Goal: Task Accomplishment & Management: Manage account settings

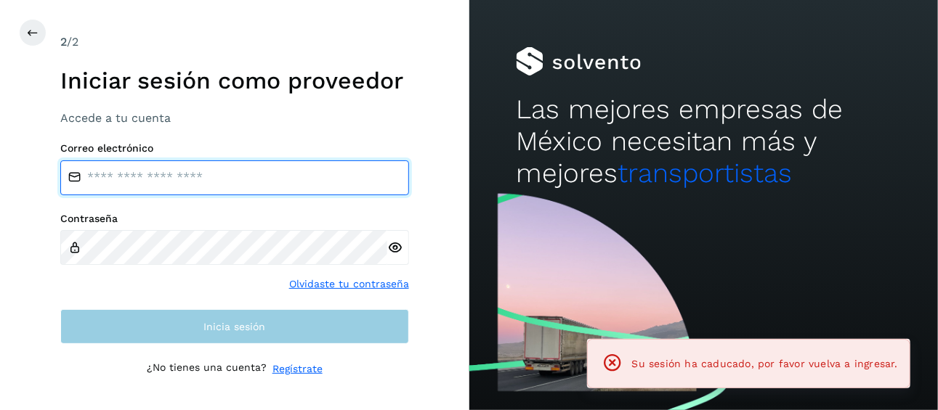
type input "**********"
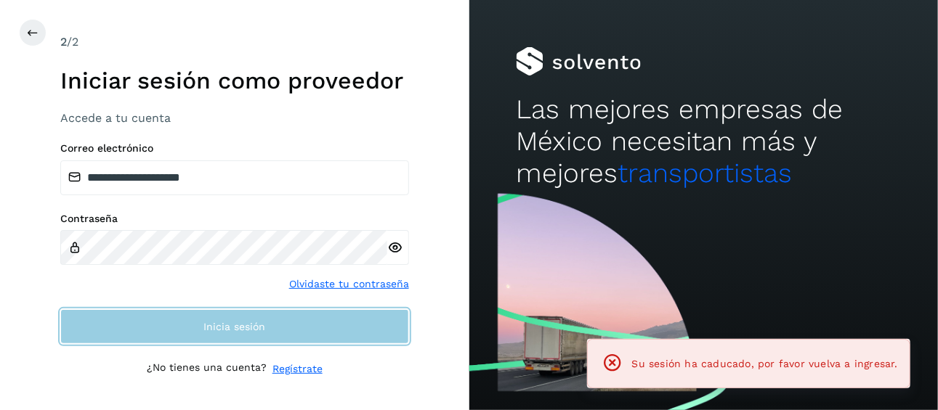
click at [247, 331] on span "Inicia sesión" at bounding box center [234, 327] width 62 height 10
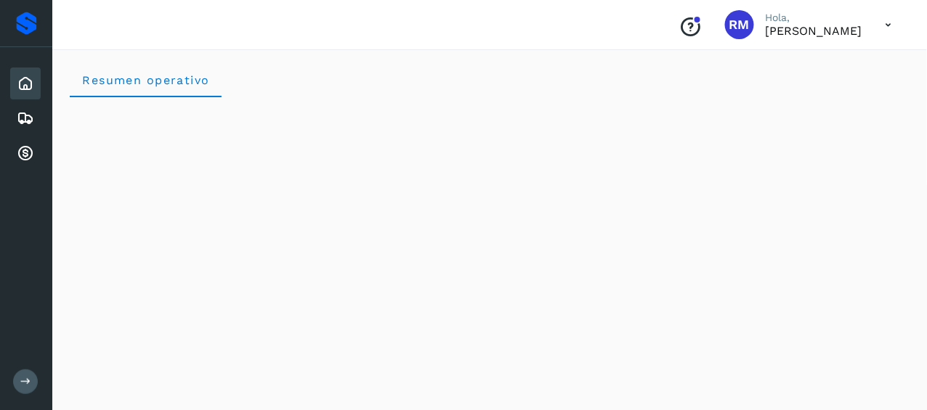
click at [26, 380] on icon at bounding box center [25, 381] width 11 height 11
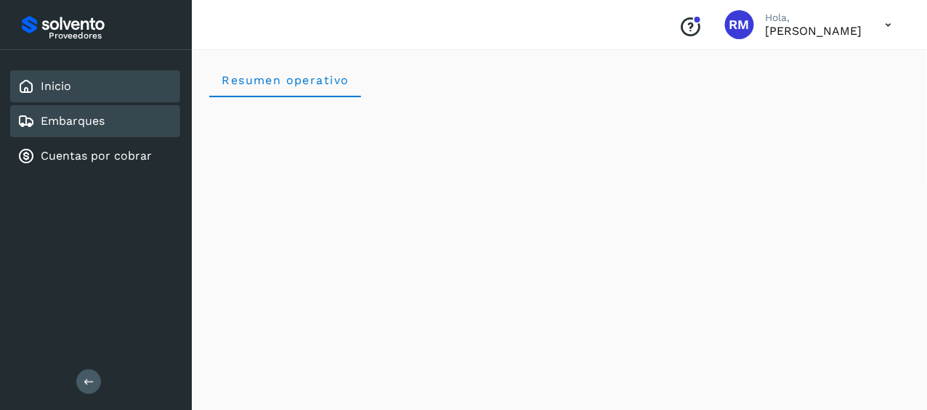
click at [88, 119] on link "Embarques" at bounding box center [73, 121] width 64 height 14
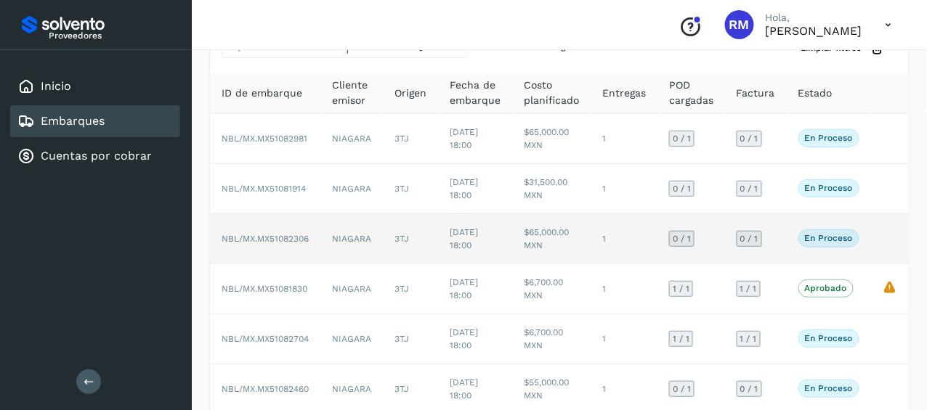
scroll to position [145, 0]
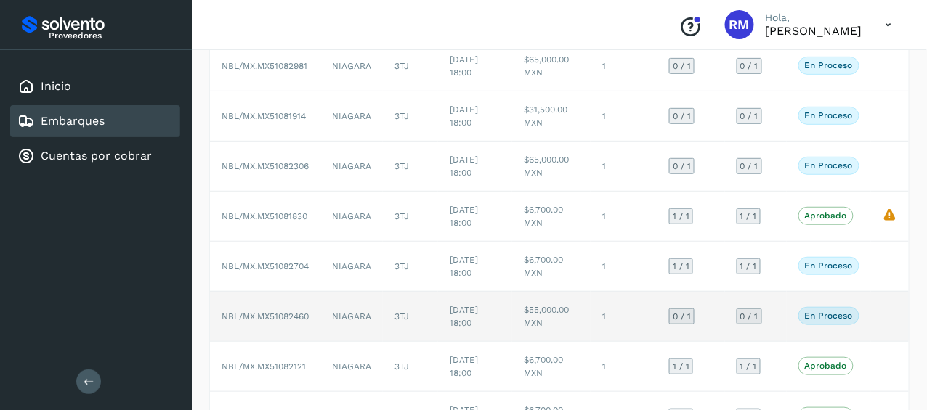
click at [292, 315] on span "NBL/MX.MX51082460" at bounding box center [265, 317] width 87 height 10
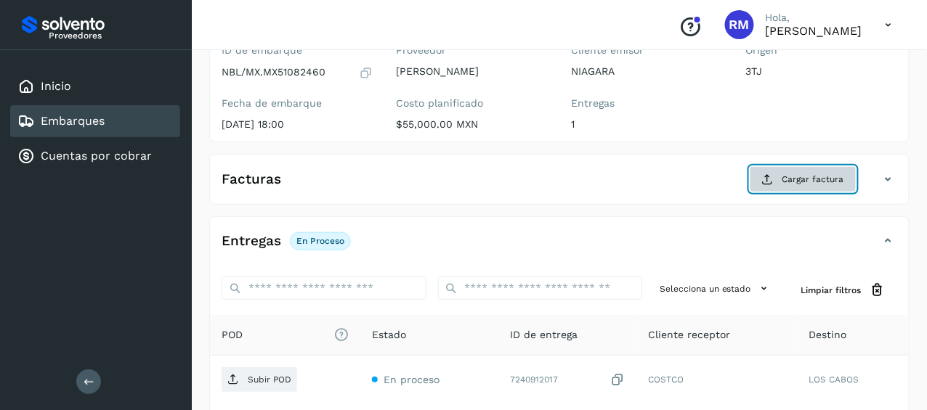
click at [780, 178] on button "Cargar factura" at bounding box center [803, 179] width 107 height 26
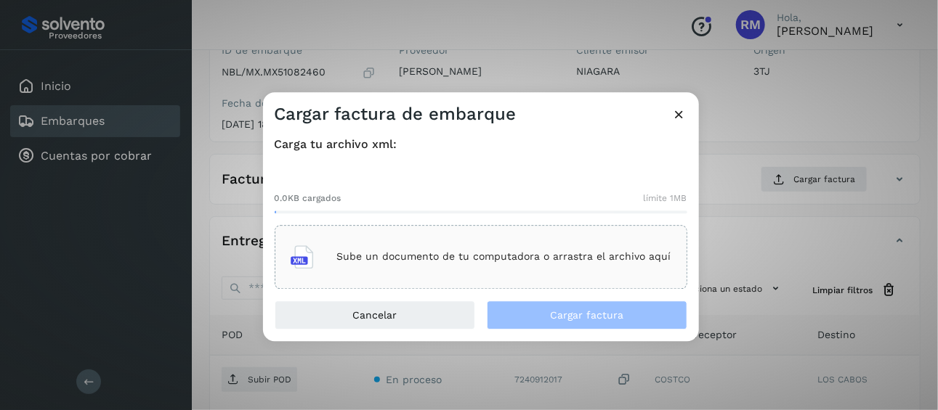
click at [353, 253] on p "Sube un documento de tu computadora o arrastra el archivo aquí" at bounding box center [504, 257] width 334 height 12
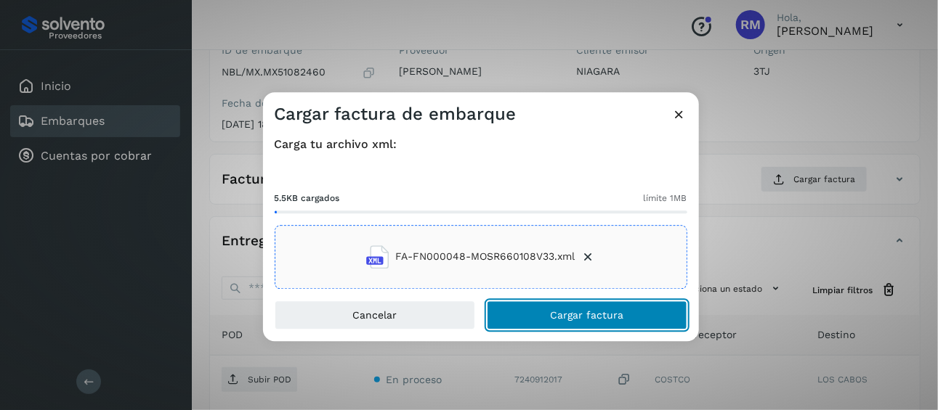
click at [533, 316] on button "Cargar factura" at bounding box center [587, 315] width 201 height 29
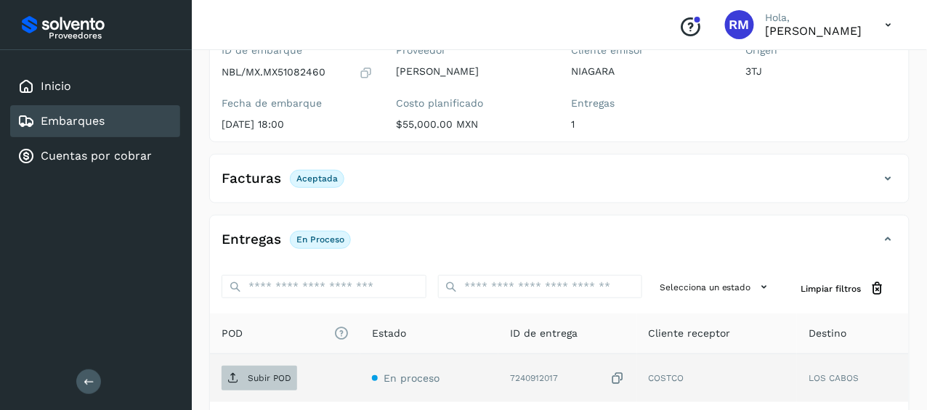
click at [251, 373] on p "Subir POD" at bounding box center [270, 378] width 44 height 10
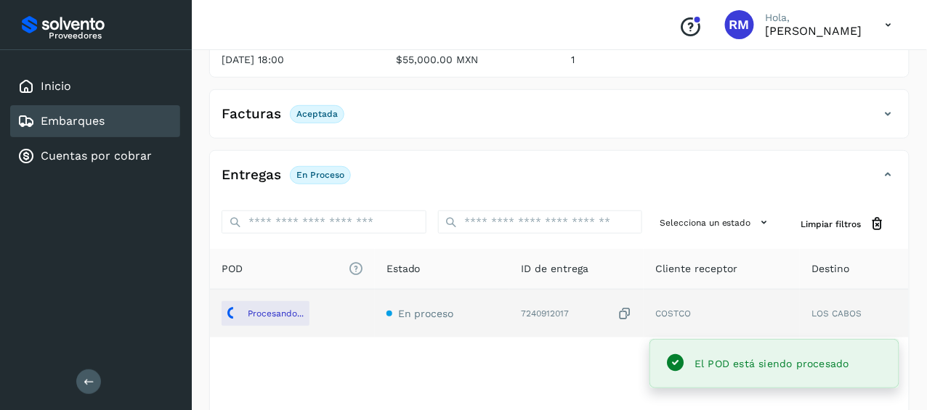
scroll to position [277, 0]
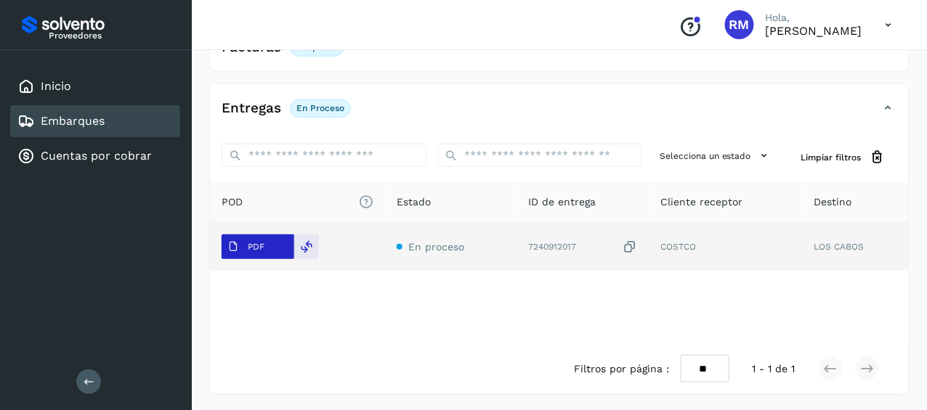
click at [261, 244] on p "PDF" at bounding box center [256, 247] width 17 height 10
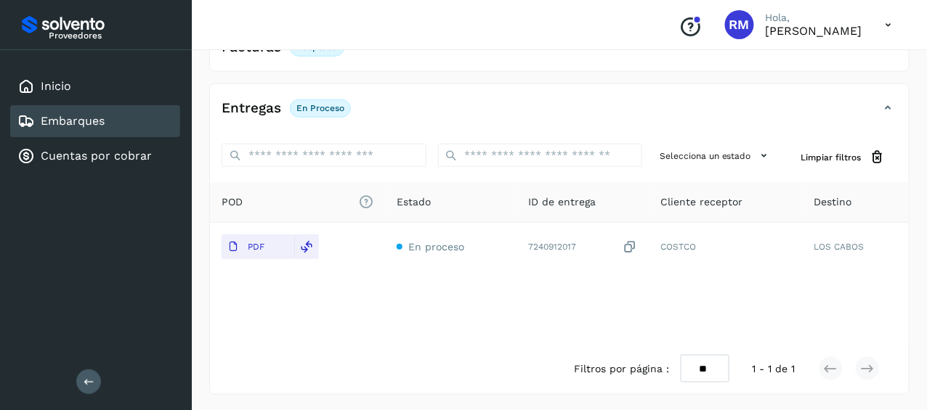
click at [147, 123] on div "Embarques" at bounding box center [95, 121] width 170 height 32
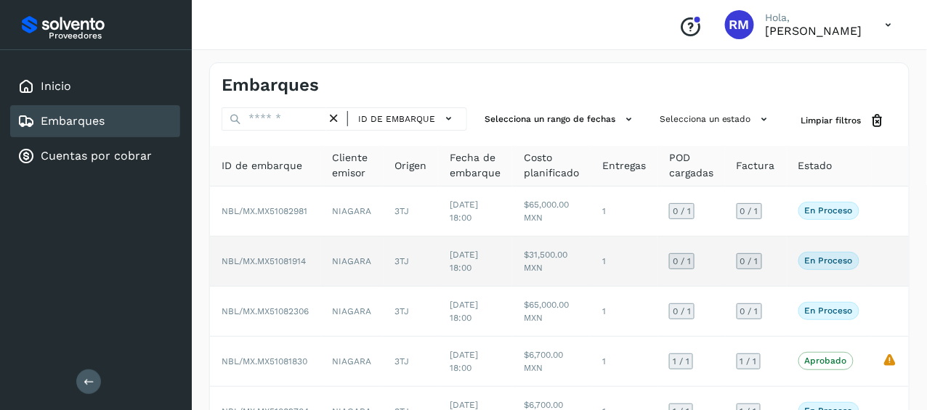
click at [288, 260] on span "NBL/MX.MX51081914" at bounding box center [264, 261] width 84 height 10
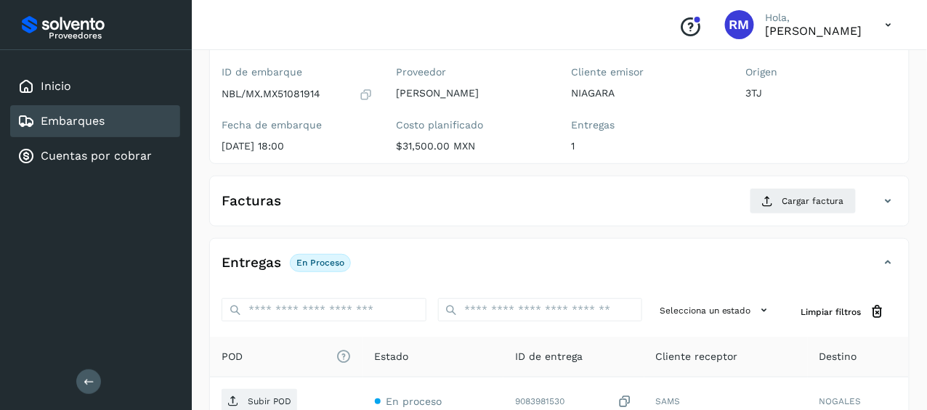
scroll to position [145, 0]
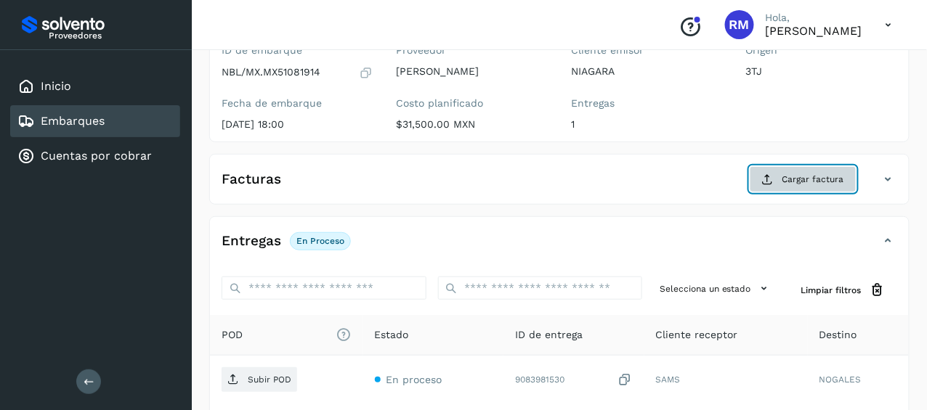
click at [785, 175] on span "Cargar factura" at bounding box center [813, 179] width 62 height 13
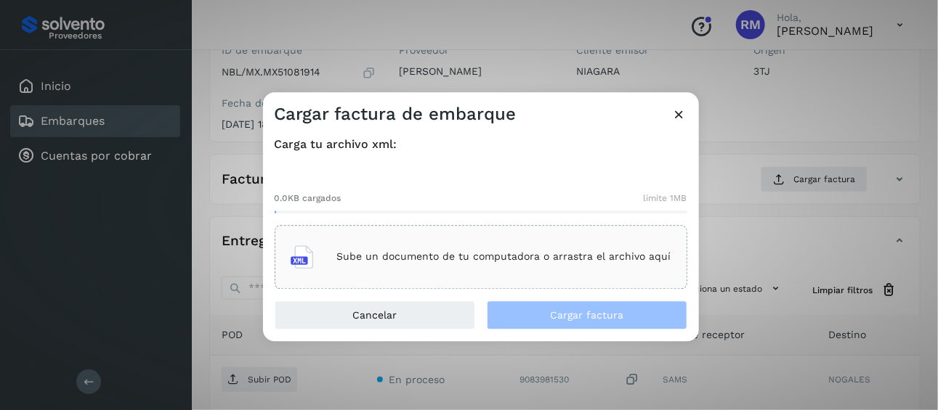
click at [318, 256] on div "Sube un documento de tu computadora o arrastra el archivo aquí" at bounding box center [481, 257] width 381 height 39
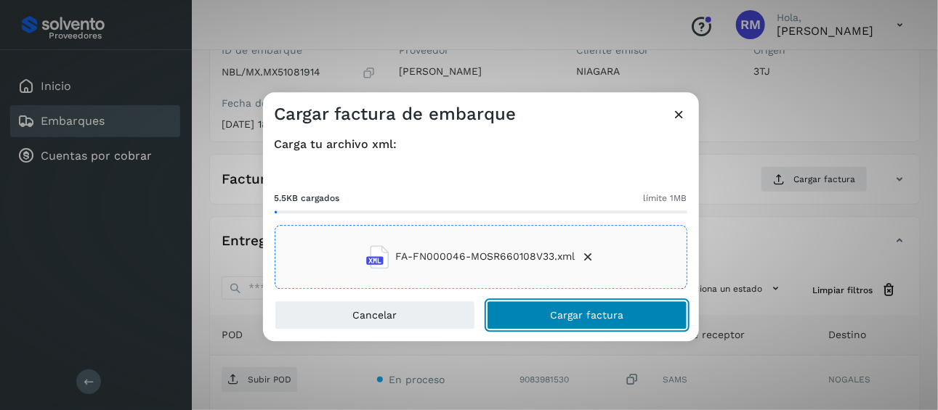
click at [550, 314] on button "Cargar factura" at bounding box center [587, 315] width 201 height 29
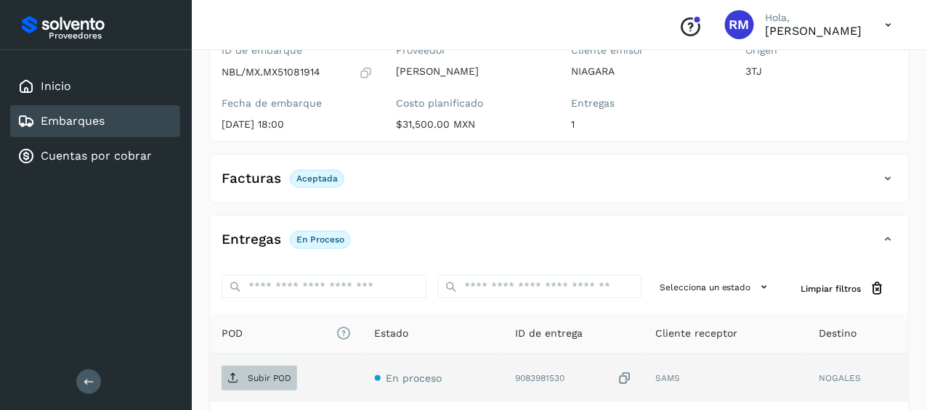
click at [256, 381] on p "Subir POD" at bounding box center [270, 378] width 44 height 10
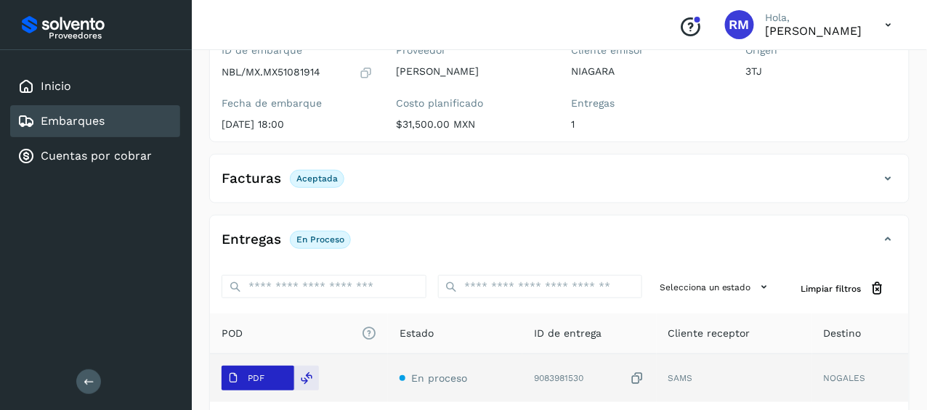
click at [253, 373] on p "PDF" at bounding box center [256, 378] width 17 height 10
click at [262, 373] on p "PDF" at bounding box center [256, 378] width 17 height 10
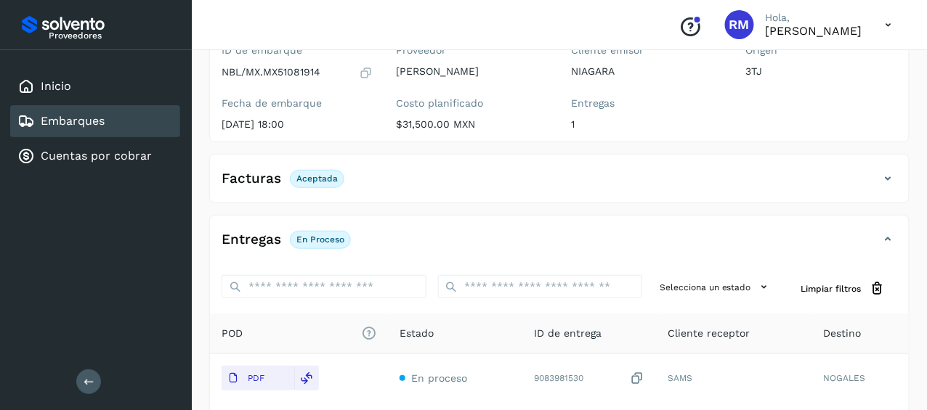
scroll to position [217, 0]
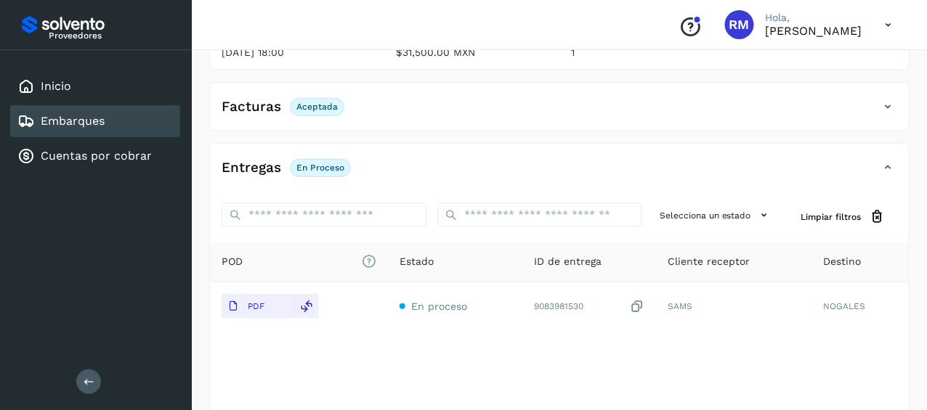
click at [86, 118] on link "Embarques" at bounding box center [73, 121] width 64 height 14
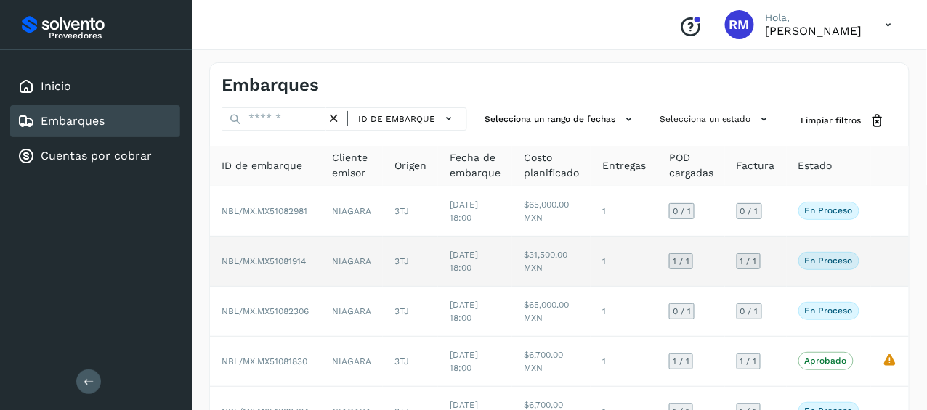
scroll to position [73, 0]
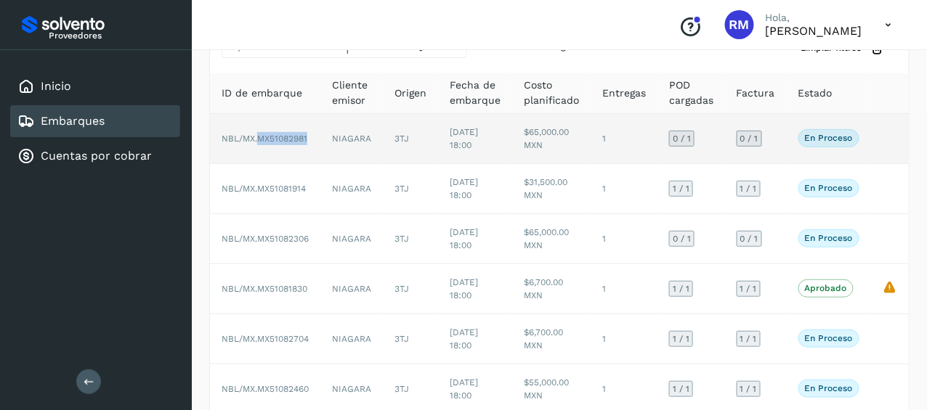
drag, startPoint x: 309, startPoint y: 134, endPoint x: 260, endPoint y: 139, distance: 49.7
click at [260, 139] on td "NBL/MX.MX51082981" at bounding box center [265, 139] width 110 height 50
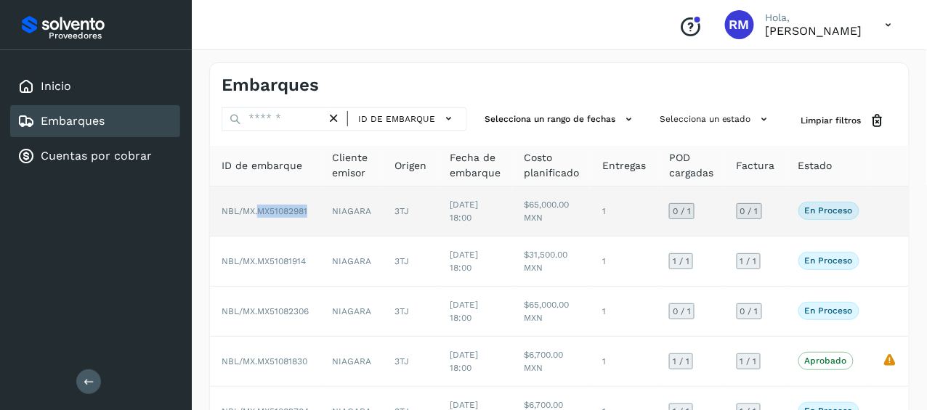
drag, startPoint x: 312, startPoint y: 210, endPoint x: 260, endPoint y: 214, distance: 52.5
click at [260, 214] on td "NBL/MX.MX51082981" at bounding box center [265, 212] width 110 height 50
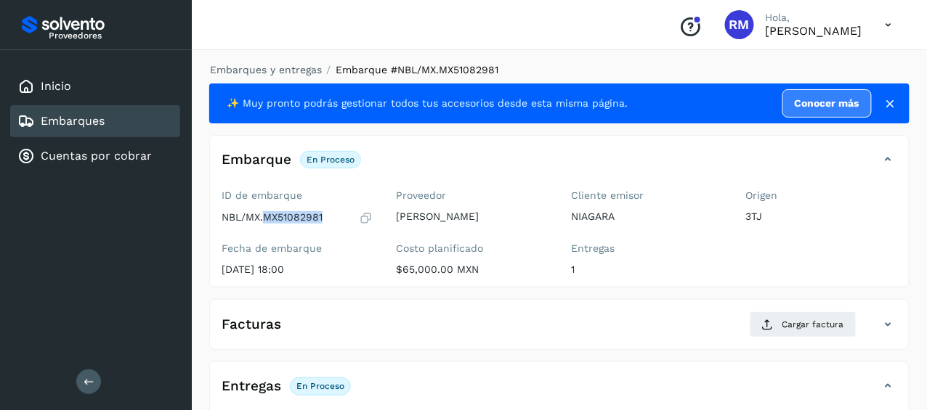
drag, startPoint x: 309, startPoint y: 219, endPoint x: 265, endPoint y: 217, distance: 44.3
click at [265, 217] on div "NBL/MX.MX51082981" at bounding box center [298, 218] width 152 height 15
copy p "MX51082981"
click at [105, 122] on div "Embarques" at bounding box center [95, 121] width 170 height 32
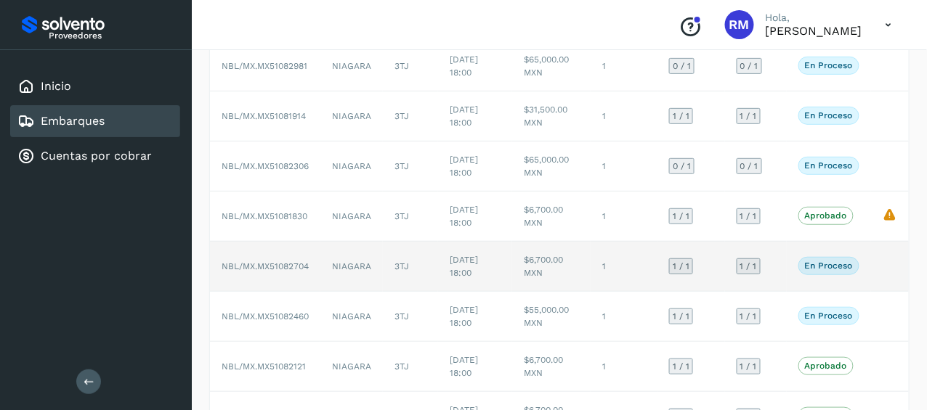
scroll to position [73, 0]
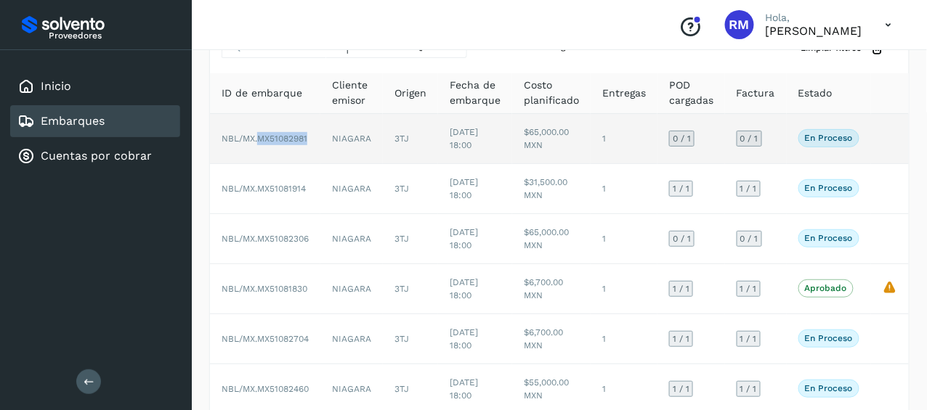
drag, startPoint x: 307, startPoint y: 135, endPoint x: 260, endPoint y: 135, distance: 47.2
click at [260, 135] on span "NBL/MX.MX51082981" at bounding box center [265, 139] width 86 height 10
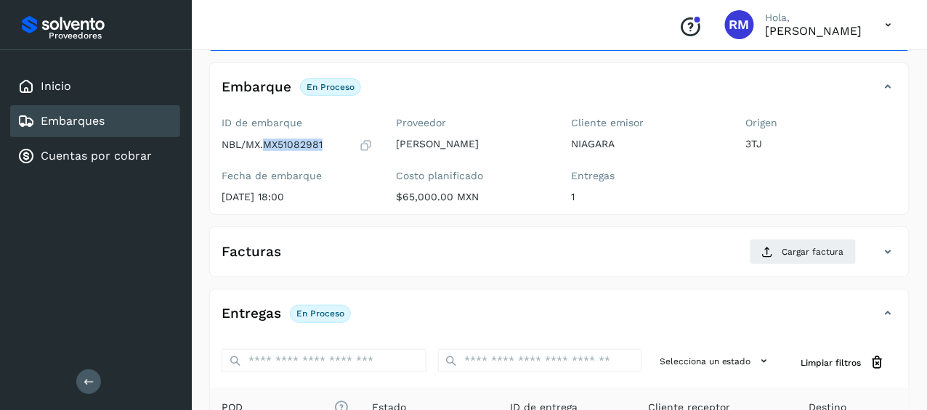
drag, startPoint x: 328, startPoint y: 143, endPoint x: 263, endPoint y: 143, distance: 64.7
click at [263, 143] on div "NBL/MX.MX51082981" at bounding box center [298, 145] width 152 height 15
copy p "MX51082981"
click at [85, 118] on link "Embarques" at bounding box center [73, 121] width 64 height 14
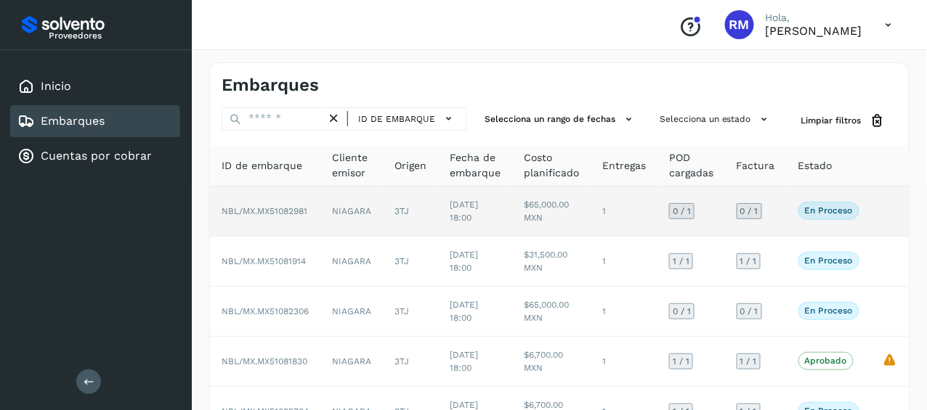
click at [307, 210] on span "NBL/MX.MX51082981" at bounding box center [265, 211] width 86 height 10
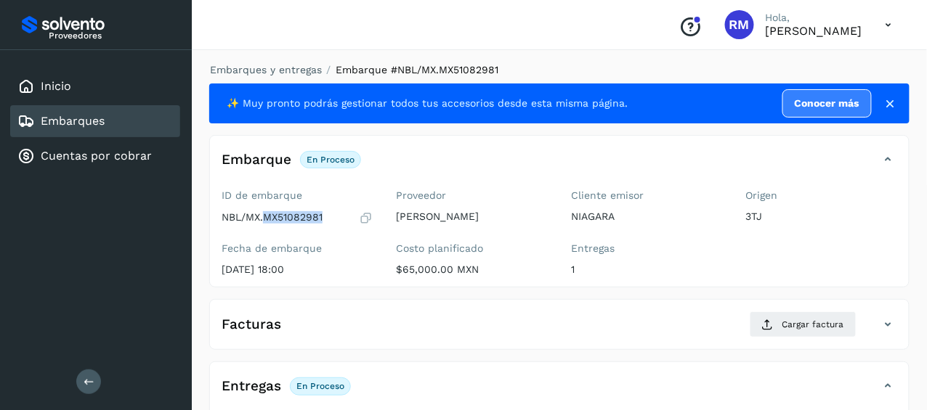
drag, startPoint x: 323, startPoint y: 218, endPoint x: 267, endPoint y: 224, distance: 57.0
click at [267, 224] on div "NBL/MX.MX51082981" at bounding box center [298, 218] width 152 height 15
copy p "MX51082981"
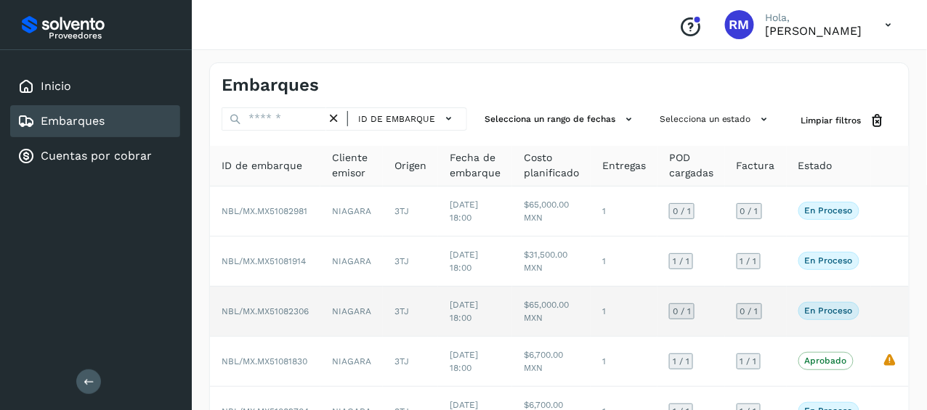
click at [279, 311] on span "NBL/MX.MX51082306" at bounding box center [265, 312] width 87 height 10
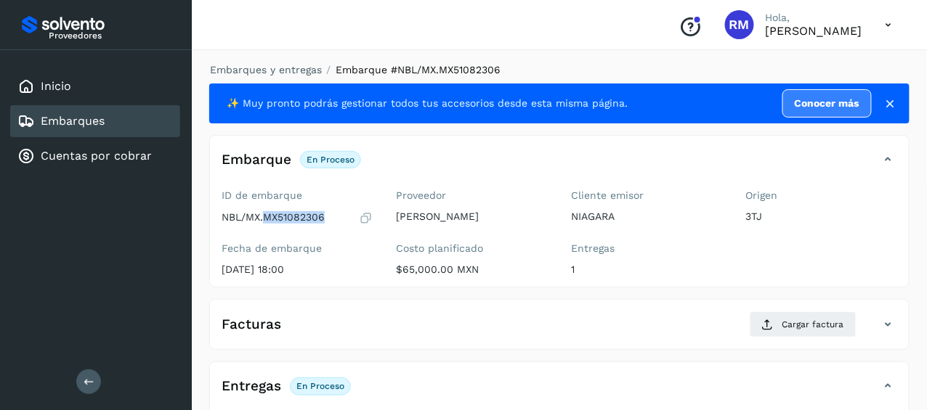
drag, startPoint x: 328, startPoint y: 219, endPoint x: 265, endPoint y: 219, distance: 63.2
click at [265, 219] on div "NBL/MX.MX51082306" at bounding box center [298, 218] width 152 height 15
copy p "MX51082306"
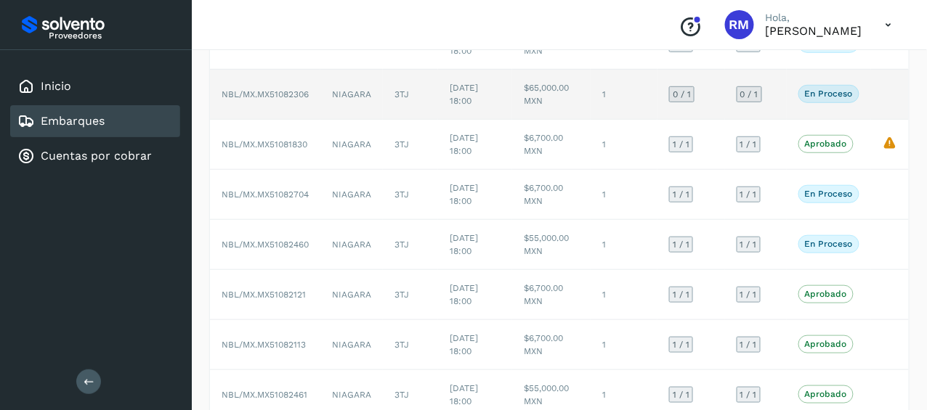
scroll to position [342, 0]
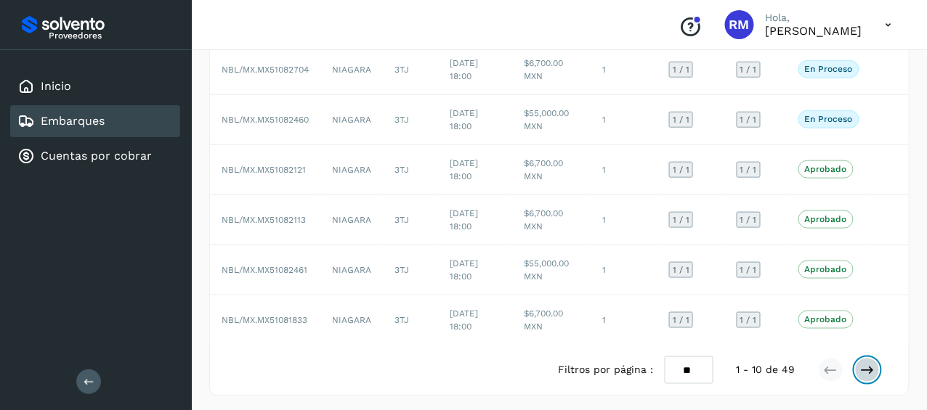
click at [864, 368] on icon at bounding box center [867, 370] width 15 height 15
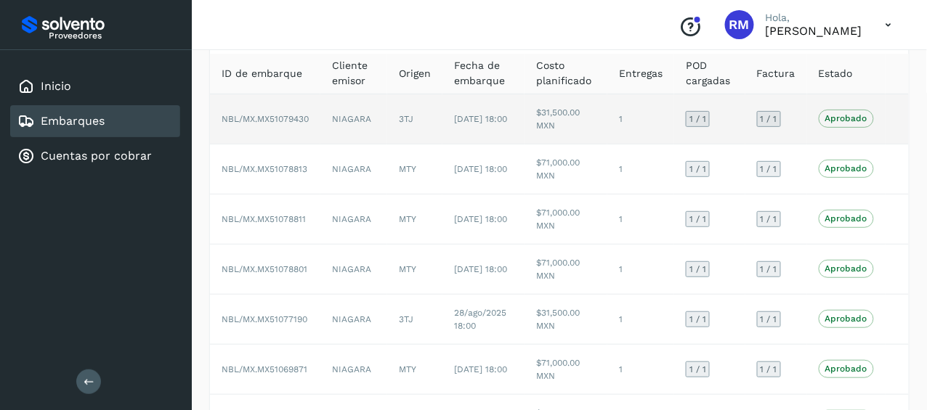
scroll to position [0, 0]
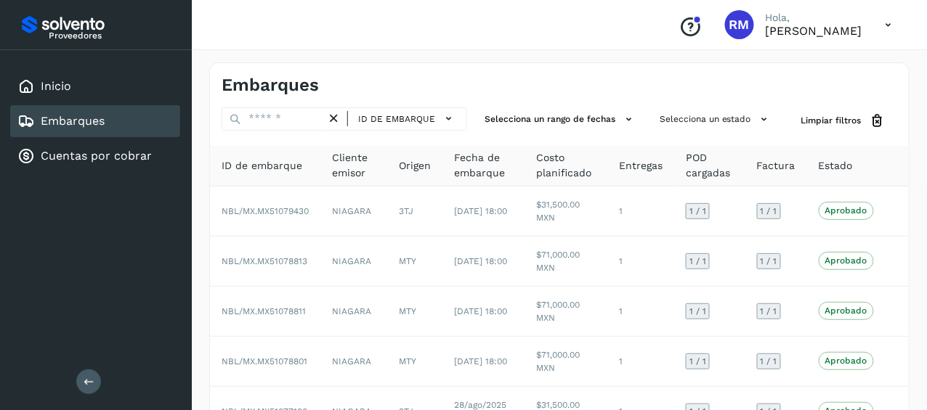
click at [89, 118] on link "Embarques" at bounding box center [73, 121] width 64 height 14
click at [93, 118] on link "Embarques" at bounding box center [73, 121] width 64 height 14
click at [615, 116] on button "Selecciona un rango de fechas" at bounding box center [560, 120] width 163 height 24
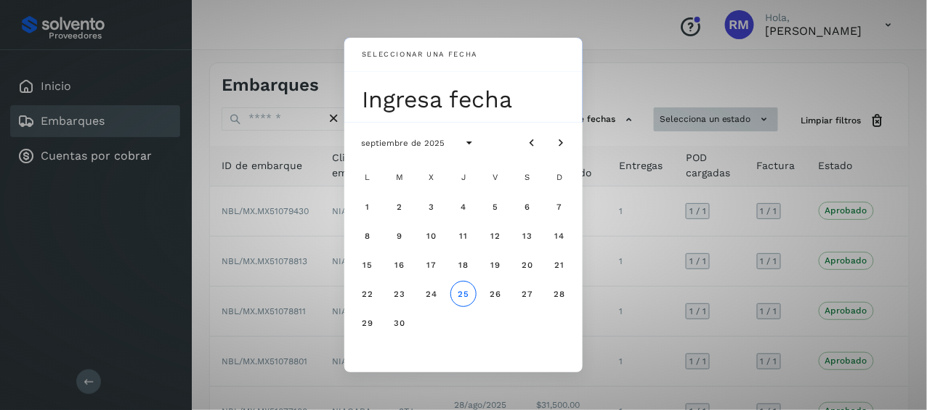
click at [700, 118] on div "Seleccionar una fecha Ingresa fecha septiembre de 2025 L M X J V S D 1 2 3 4 5 …" at bounding box center [463, 205] width 927 height 410
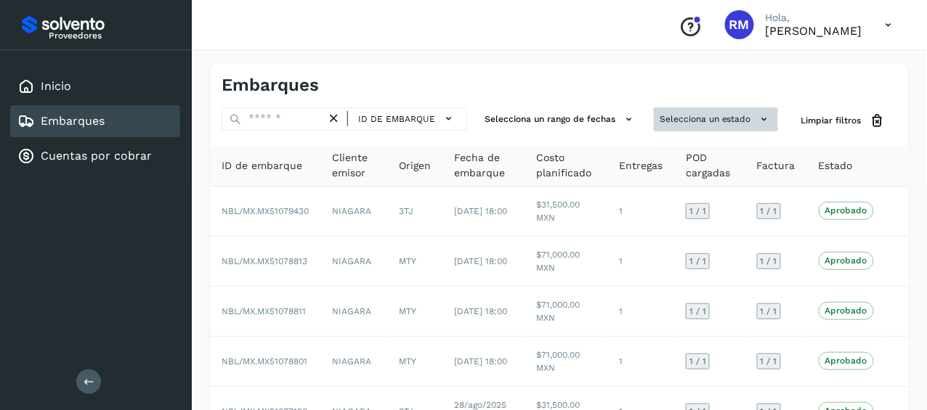
click at [706, 119] on button "Selecciona un estado" at bounding box center [716, 120] width 124 height 24
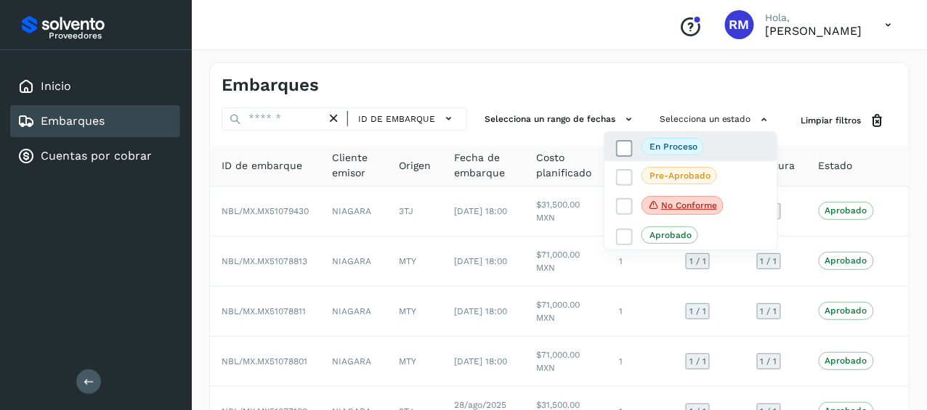
click at [665, 152] on span "En proceso" at bounding box center [672, 146] width 62 height 17
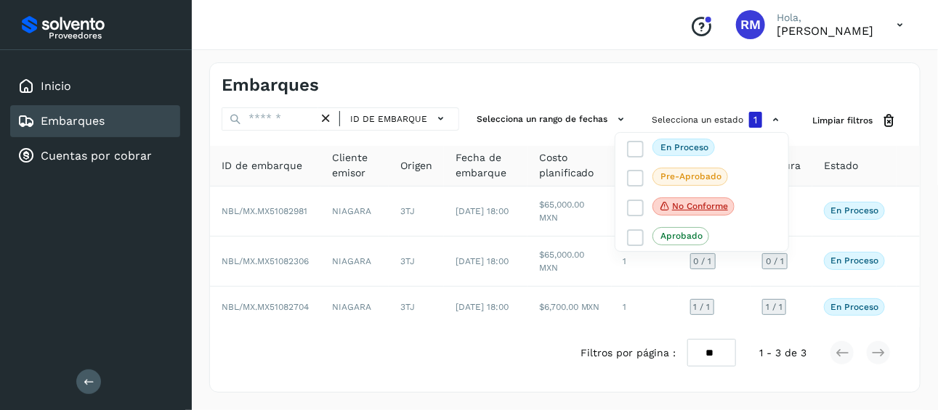
click at [466, 358] on div at bounding box center [469, 205] width 938 height 410
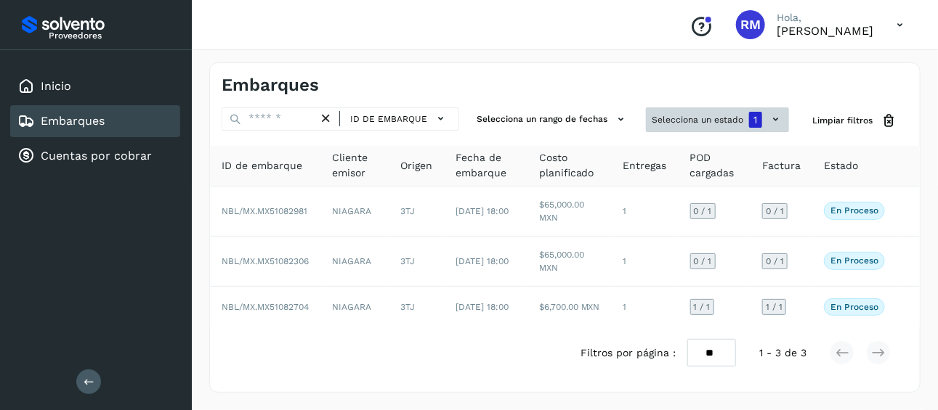
click at [777, 118] on icon at bounding box center [775, 119] width 15 height 15
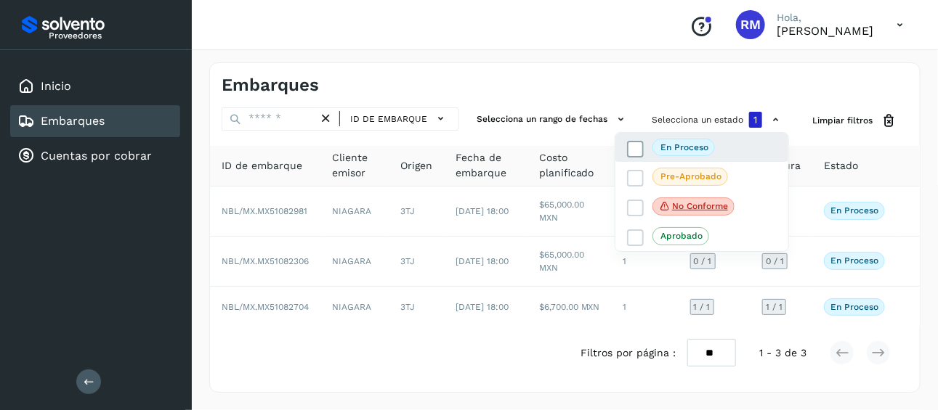
click at [631, 150] on icon at bounding box center [635, 149] width 15 height 15
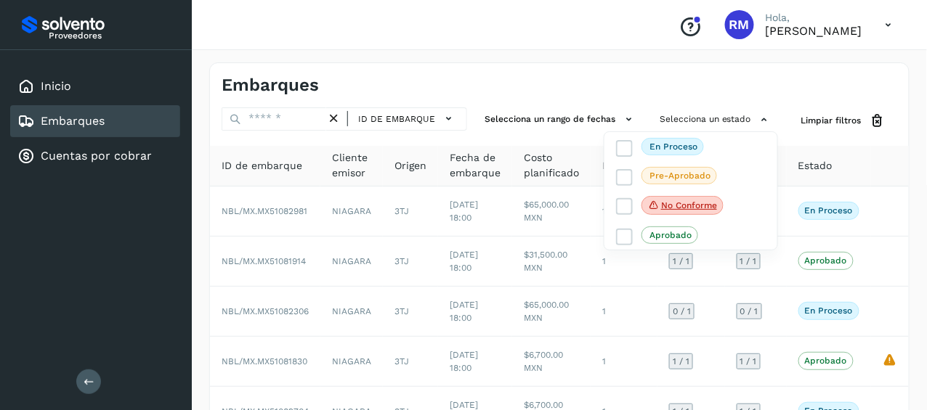
click at [769, 101] on div at bounding box center [463, 205] width 927 height 410
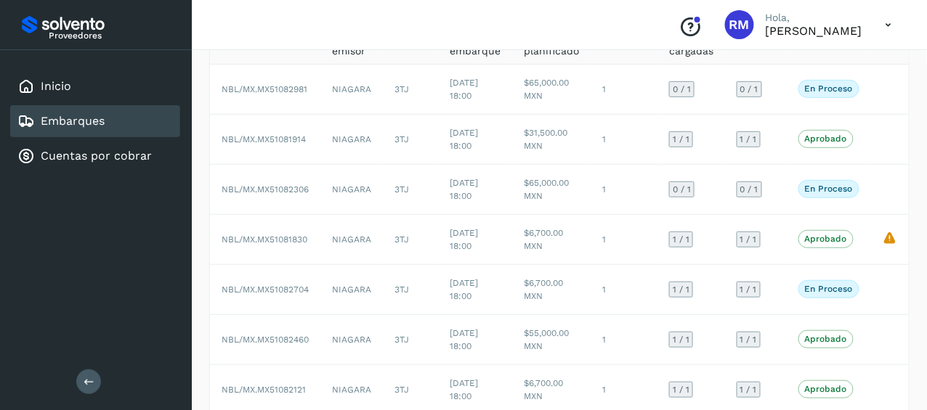
scroll to position [145, 0]
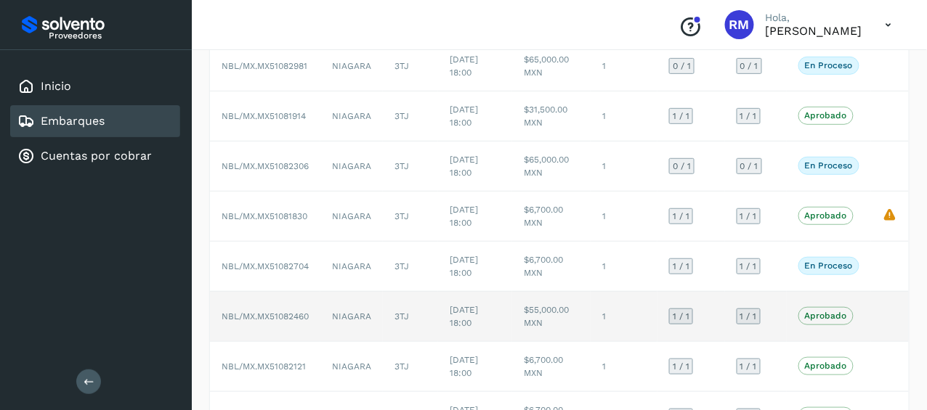
click at [353, 315] on td "NIAGARA" at bounding box center [351, 317] width 62 height 50
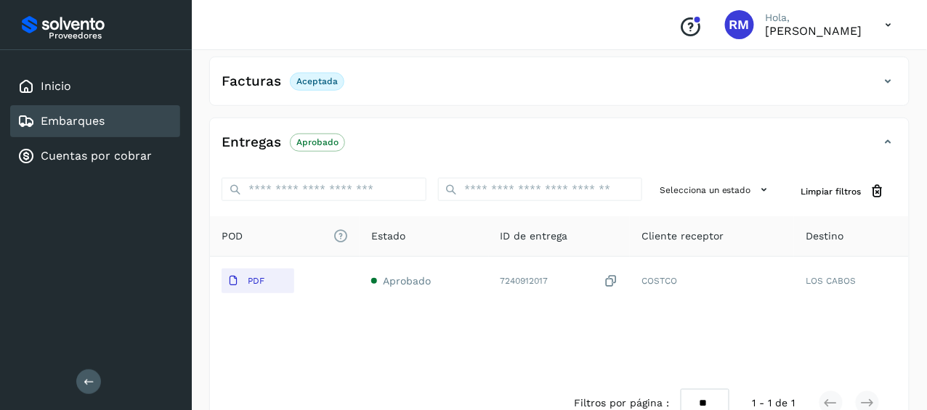
scroll to position [277, 0]
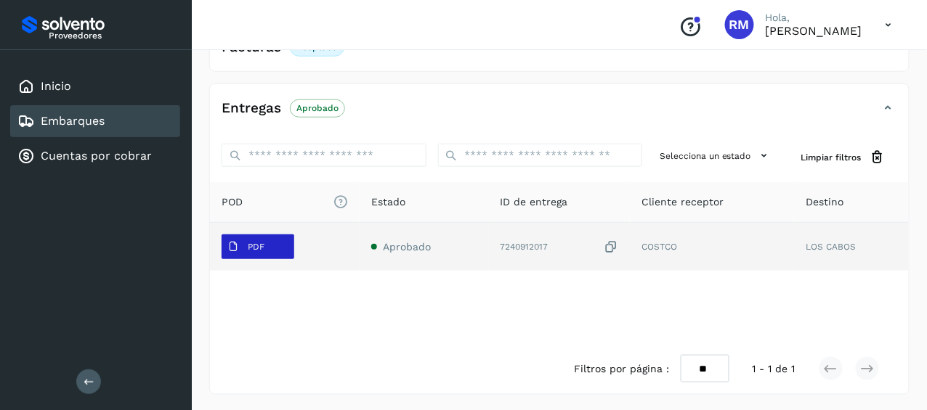
click at [252, 248] on p "PDF" at bounding box center [256, 247] width 17 height 10
